Goal: Transaction & Acquisition: Download file/media

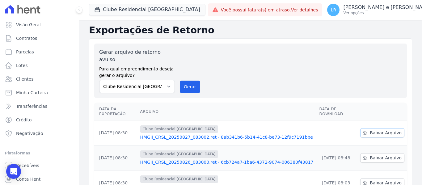
click at [382, 130] on span "Baixar Arquivo" at bounding box center [386, 133] width 32 height 6
